Goal: Communication & Community: Answer question/provide support

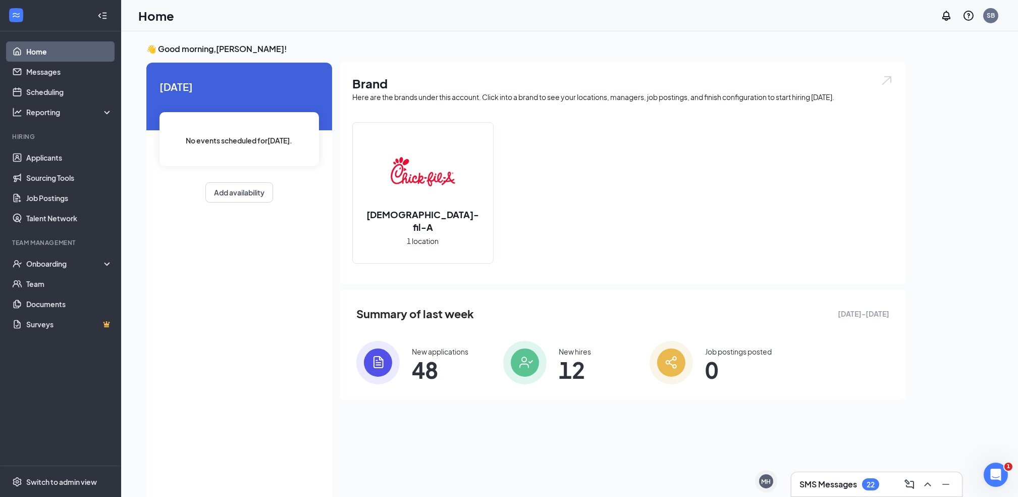
click at [825, 484] on h3 "SMS Messages" at bounding box center [828, 483] width 58 height 11
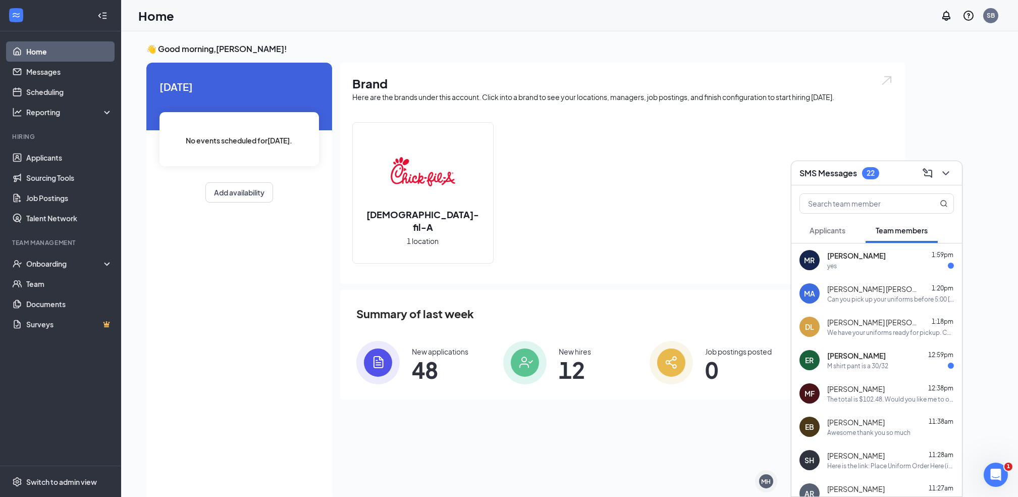
click at [857, 255] on span "[PERSON_NAME]" at bounding box center [856, 255] width 59 height 10
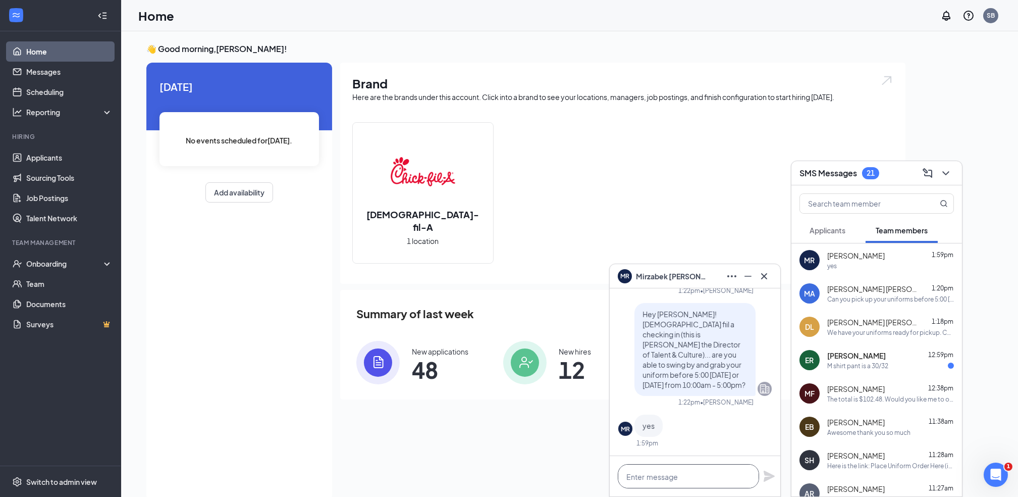
click at [659, 476] on textarea at bounding box center [688, 476] width 141 height 24
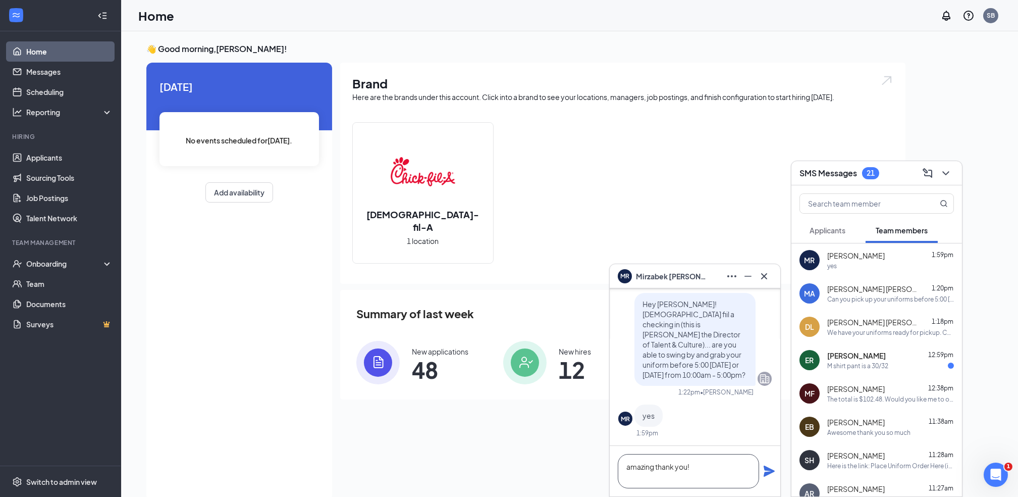
scroll to position [1, 0]
click at [701, 464] on textarea "amazing thank you!" at bounding box center [688, 471] width 141 height 34
type textarea "amazing thank you!"
click at [765, 471] on icon "Plane" at bounding box center [769, 470] width 11 height 11
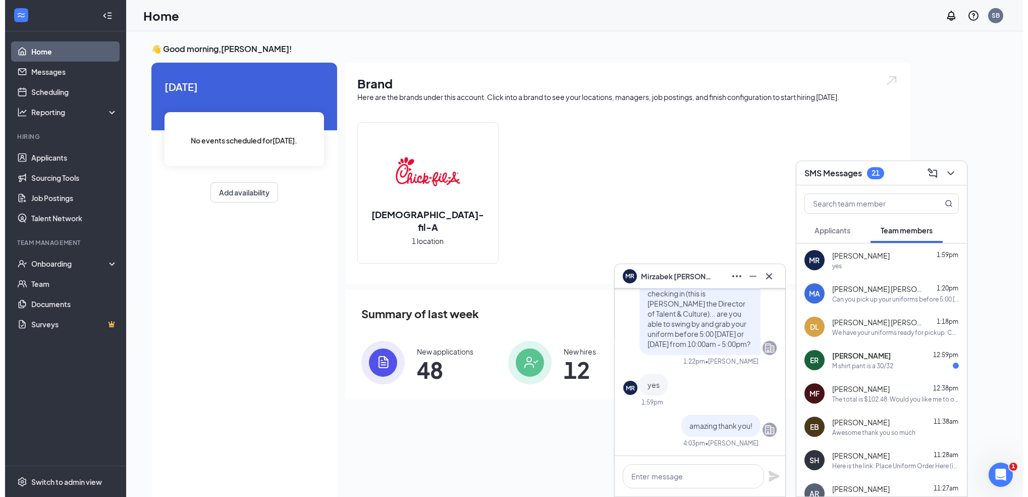
scroll to position [0, 0]
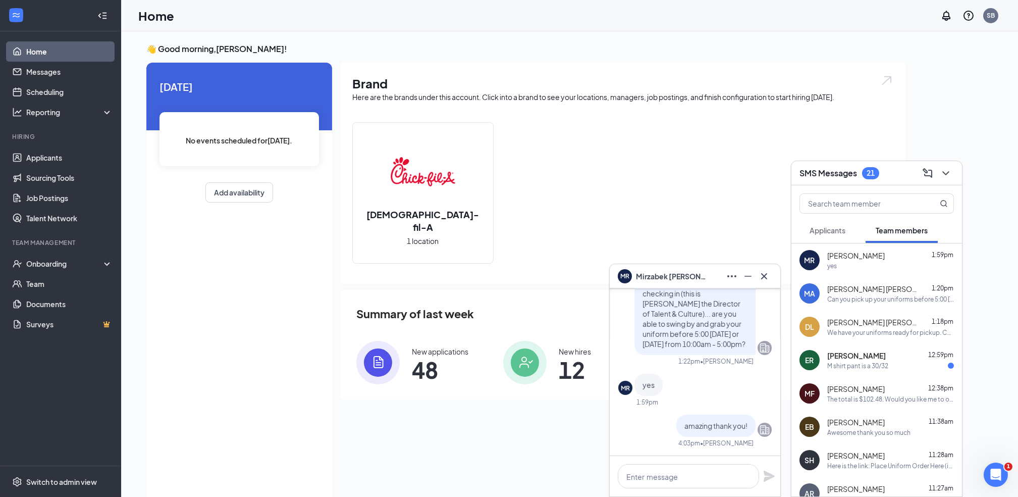
click at [867, 362] on div "M shirt pant is a 30/32" at bounding box center [857, 365] width 61 height 9
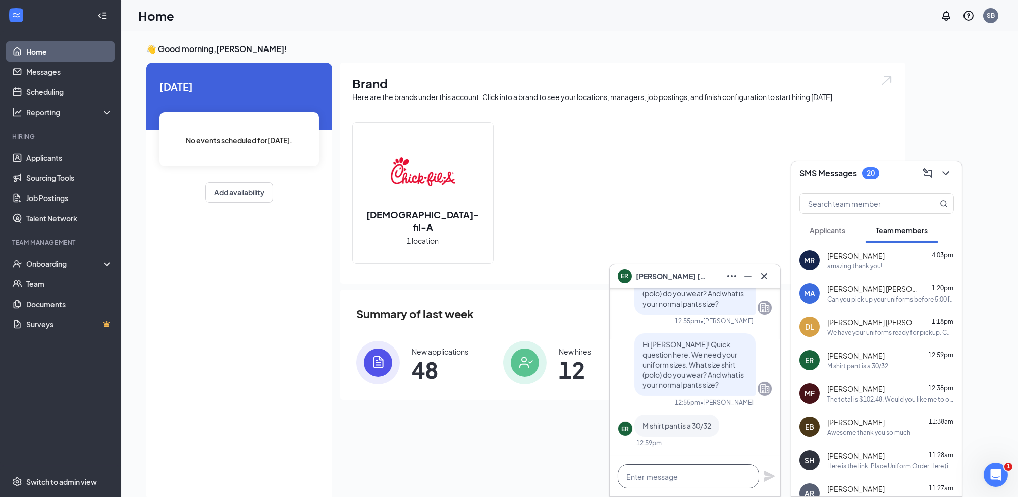
click at [640, 478] on textarea at bounding box center [688, 476] width 141 height 24
type textarea "thank you!"
click at [765, 477] on icon "Plane" at bounding box center [769, 475] width 11 height 11
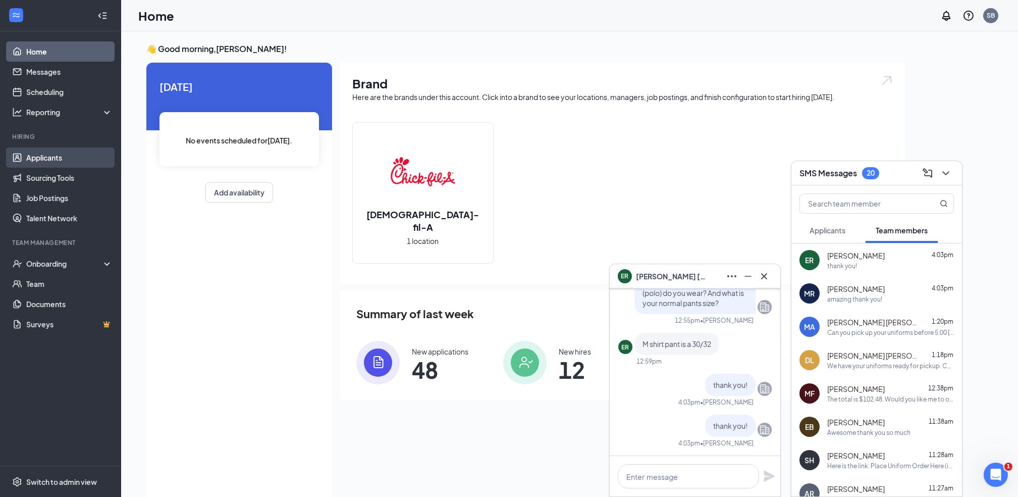
click at [50, 160] on link "Applicants" at bounding box center [69, 157] width 86 height 20
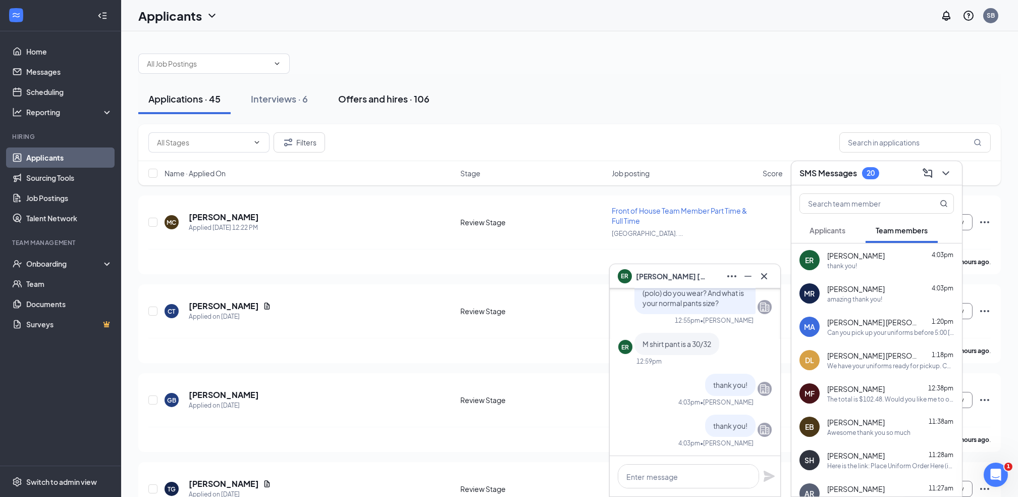
click at [409, 102] on div "Offers and hires · 106" at bounding box center [383, 98] width 91 height 13
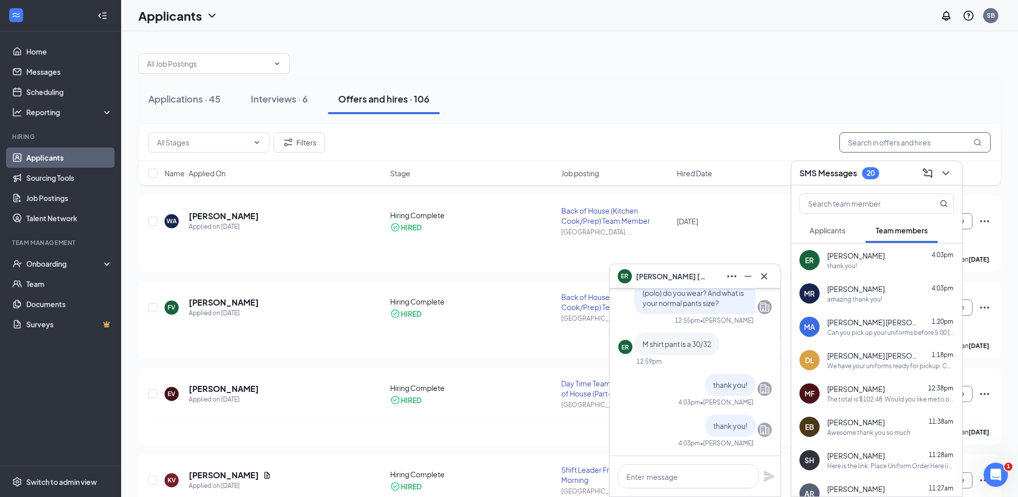
click at [885, 147] on input "text" at bounding box center [914, 142] width 151 height 20
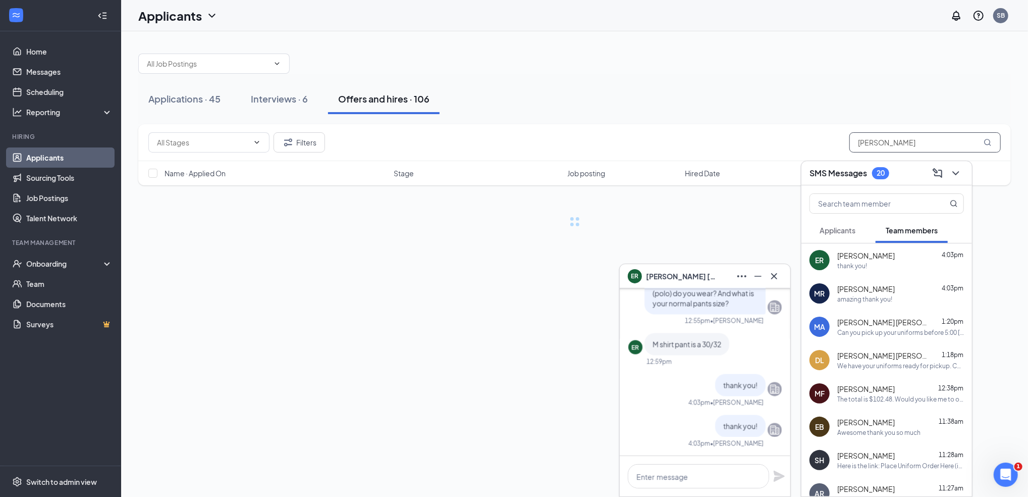
type input "[PERSON_NAME]"
click at [991, 144] on icon "MagnifyingGlass" at bounding box center [988, 142] width 8 height 8
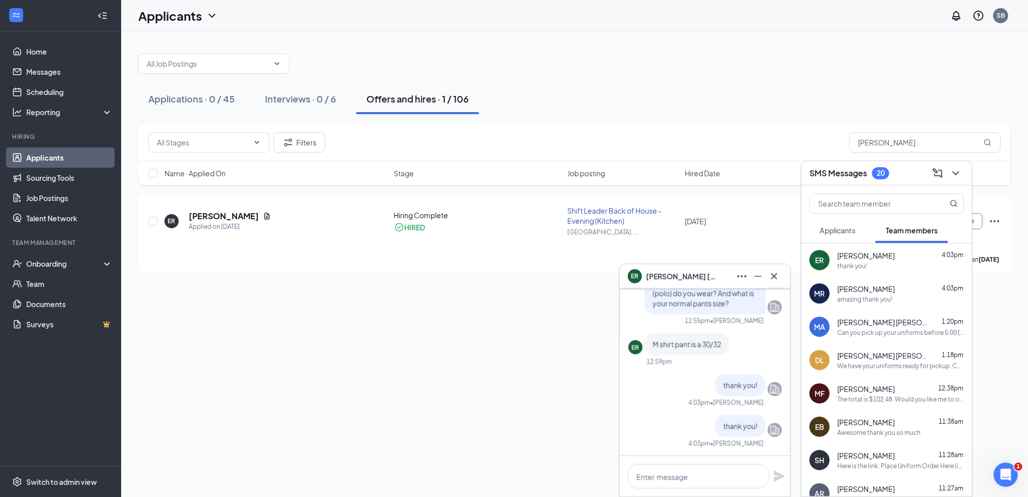
drag, startPoint x: 717, startPoint y: 277, endPoint x: 741, endPoint y: 274, distance: 24.4
click at [718, 278] on div "ER [PERSON_NAME]" at bounding box center [705, 276] width 154 height 16
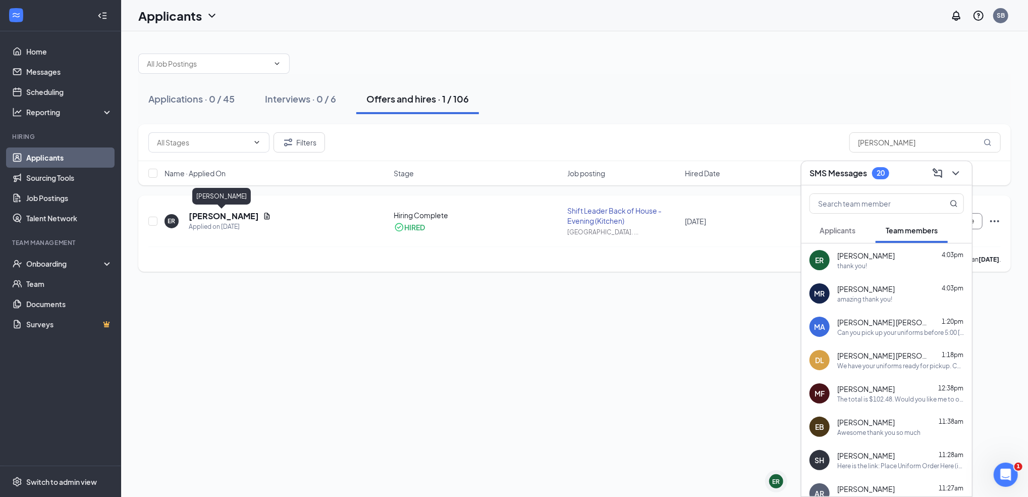
click at [230, 219] on h5 "[PERSON_NAME]" at bounding box center [224, 215] width 70 height 11
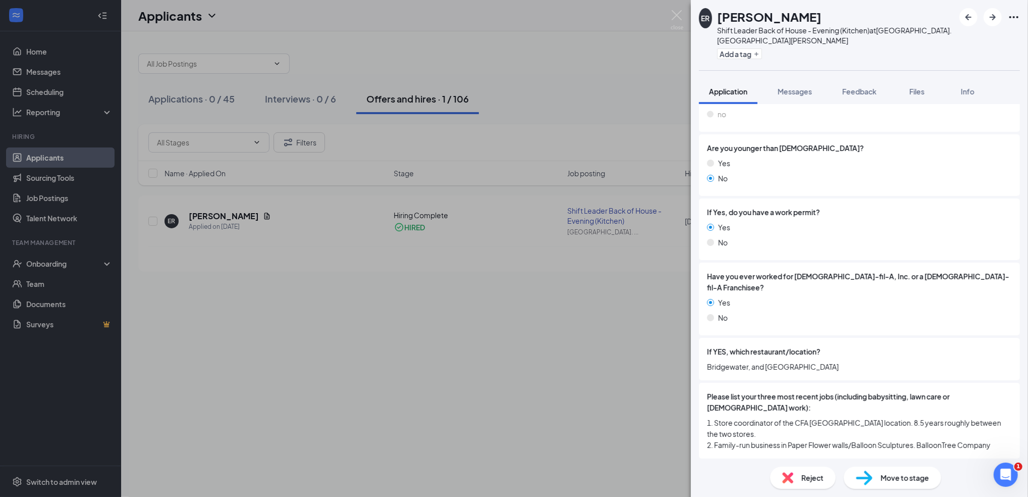
scroll to position [404, 0]
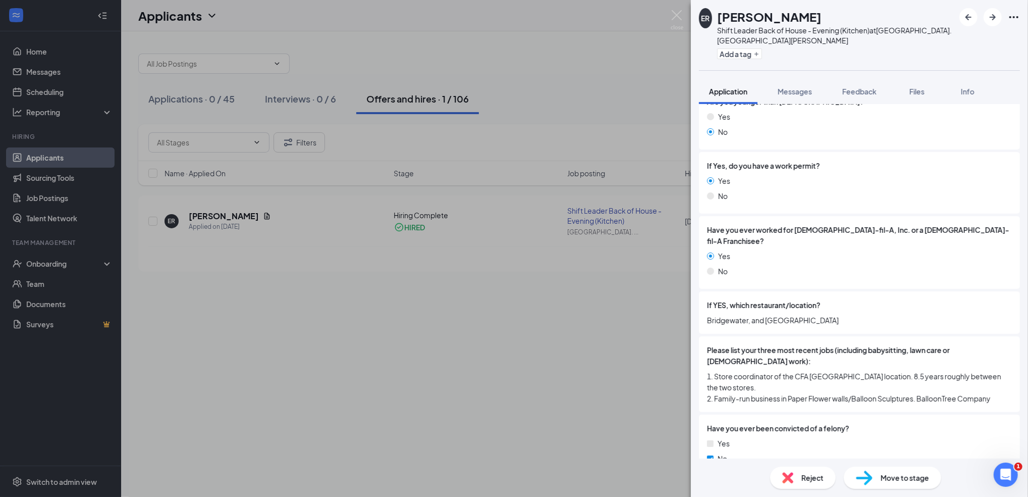
drag, startPoint x: 488, startPoint y: 390, endPoint x: 493, endPoint y: 397, distance: 8.8
click at [487, 398] on div "ER [PERSON_NAME] Shift Leader Back of House - Evening (Kitchen) at [GEOGRAPHIC_…" at bounding box center [514, 248] width 1028 height 497
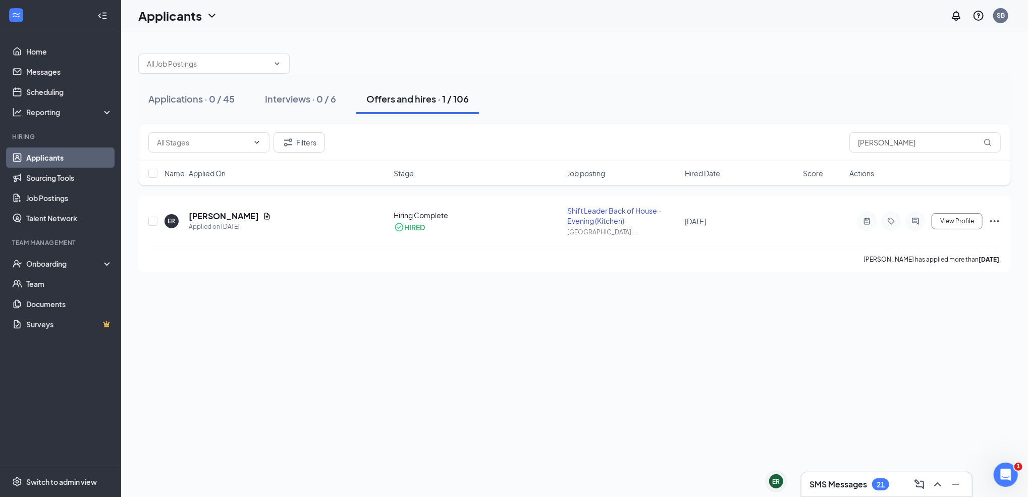
click at [833, 480] on h3 "SMS Messages" at bounding box center [838, 483] width 58 height 11
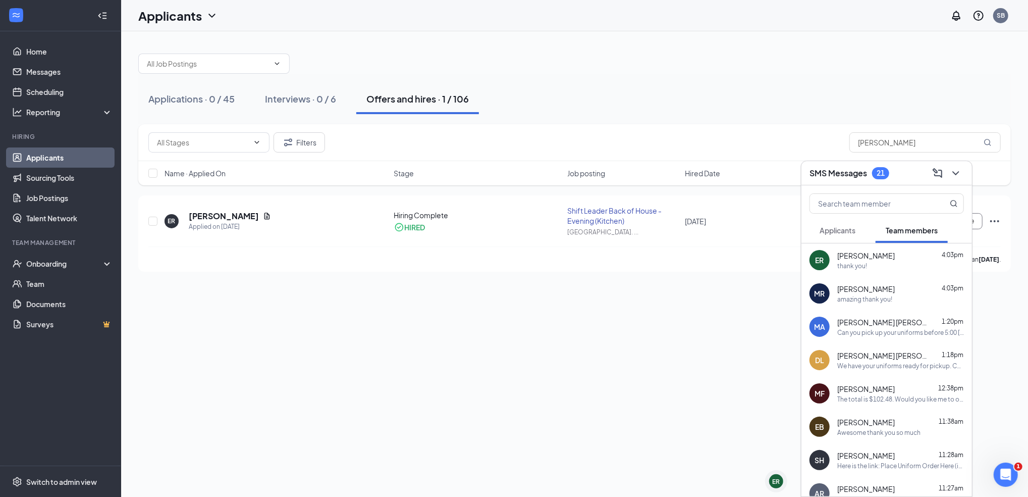
click at [905, 174] on div "SMS Messages 21" at bounding box center [886, 173] width 154 height 16
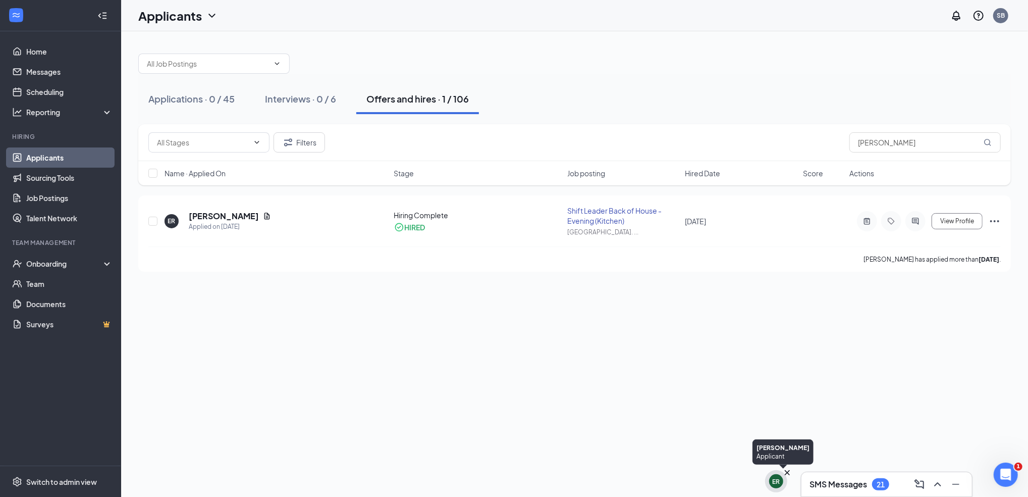
click at [771, 483] on div "ER" at bounding box center [776, 481] width 14 height 14
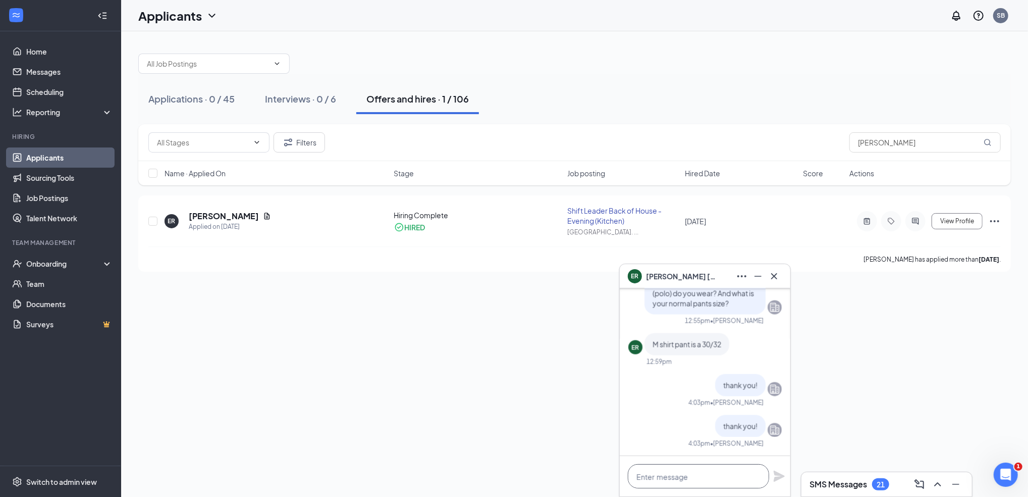
click at [666, 478] on textarea at bounding box center [698, 476] width 141 height 24
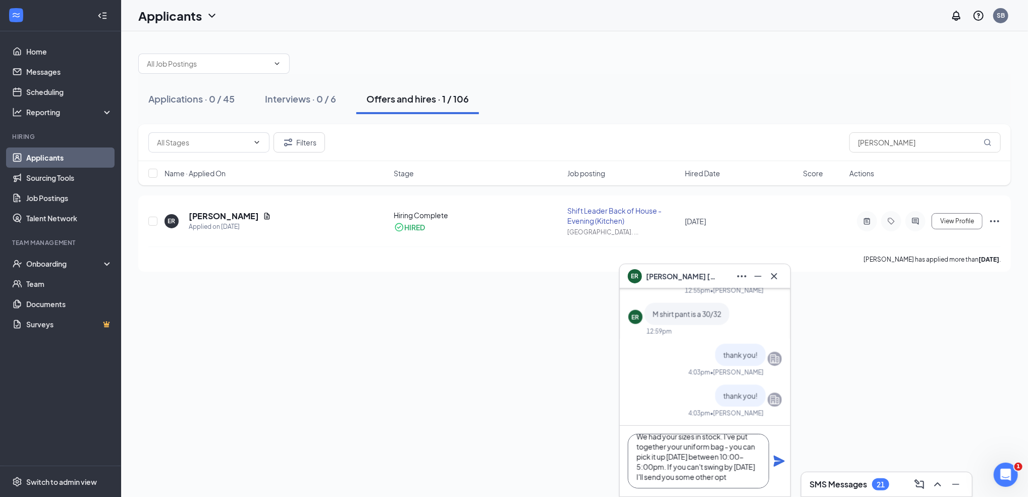
scroll to position [20, 0]
type textarea "We had your sizes in stock. I've put together your uniform bag - you can pick i…"
click at [778, 463] on icon "Plane" at bounding box center [779, 460] width 11 height 11
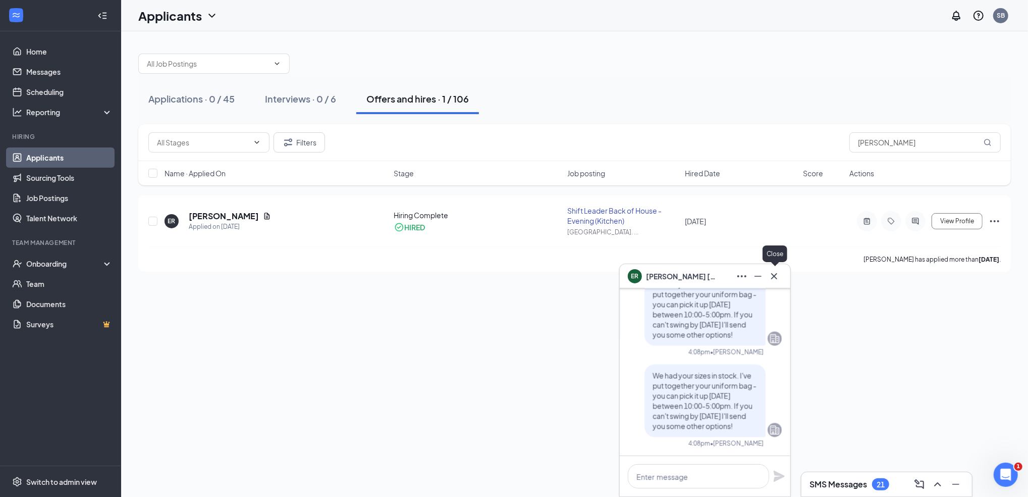
click at [773, 276] on icon "Cross" at bounding box center [774, 276] width 12 height 12
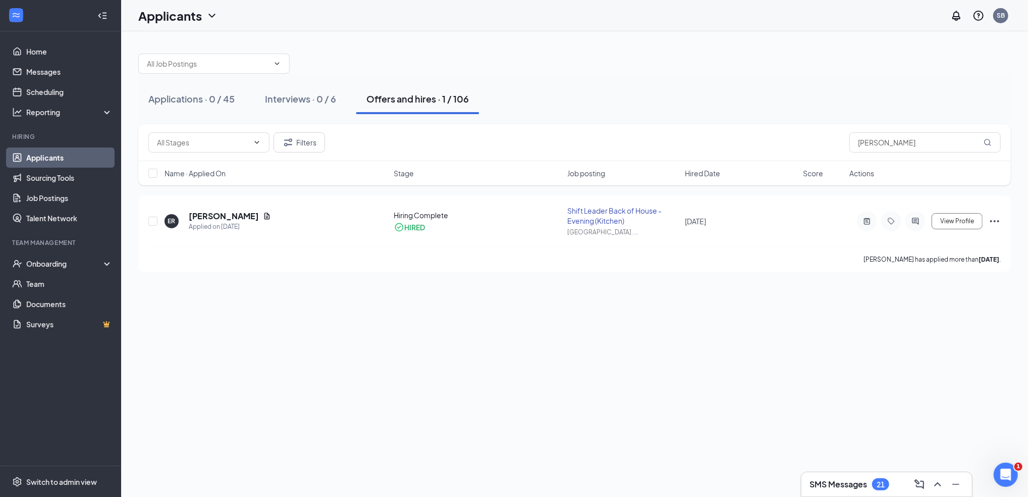
click at [899, 482] on div "SMS Messages 21" at bounding box center [886, 484] width 154 height 16
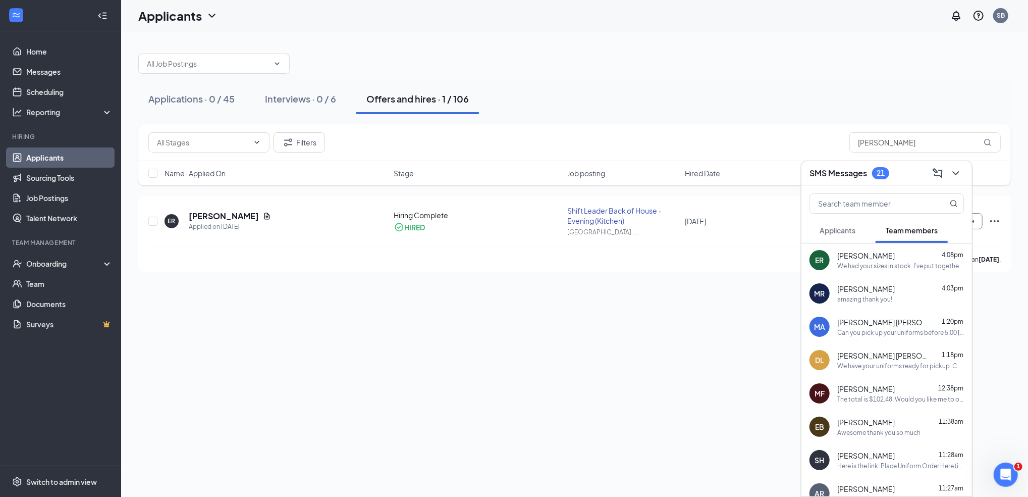
click at [860, 256] on span "[PERSON_NAME]" at bounding box center [866, 255] width 58 height 10
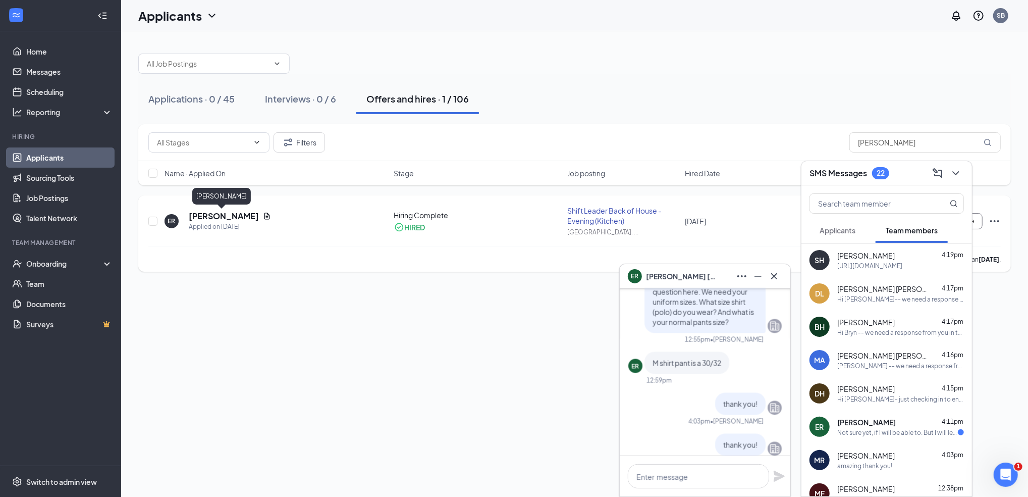
scroll to position [-262, 0]
click at [900, 139] on input "[PERSON_NAME]" at bounding box center [924, 142] width 151 height 20
drag, startPoint x: 900, startPoint y: 139, endPoint x: 839, endPoint y: 143, distance: 61.2
click at [848, 138] on div "Filters ethan" at bounding box center [574, 142] width 852 height 20
type input "savanna"
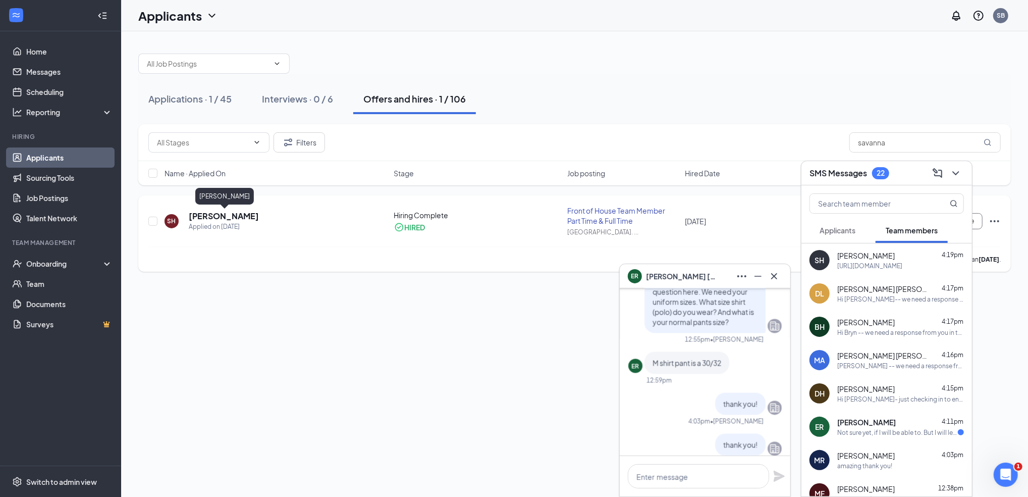
click at [228, 214] on h5 "[PERSON_NAME]" at bounding box center [224, 215] width 70 height 11
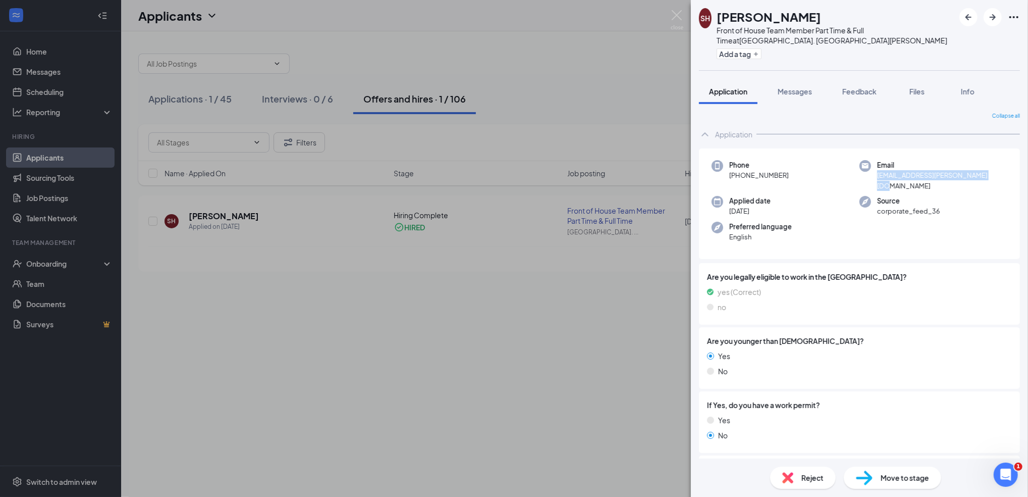
drag, startPoint x: 983, startPoint y: 176, endPoint x: 869, endPoint y: 181, distance: 114.1
click at [869, 181] on div "Phone [PHONE_NUMBER] Email [EMAIL_ADDRESS][PERSON_NAME][DOMAIN_NAME] Applied da…" at bounding box center [859, 203] width 321 height 111
drag, startPoint x: 869, startPoint y: 181, endPoint x: 887, endPoint y: 173, distance: 19.9
copy span "[EMAIL_ADDRESS][PERSON_NAME][DOMAIN_NAME]"
